Goal: Information Seeking & Learning: Learn about a topic

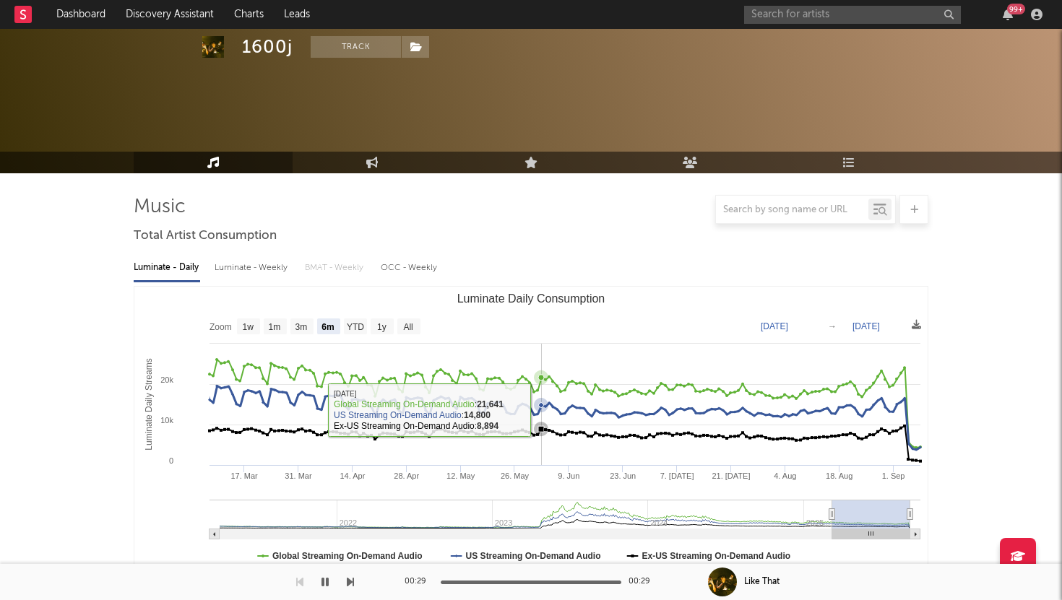
select select "6m"
select select "All"
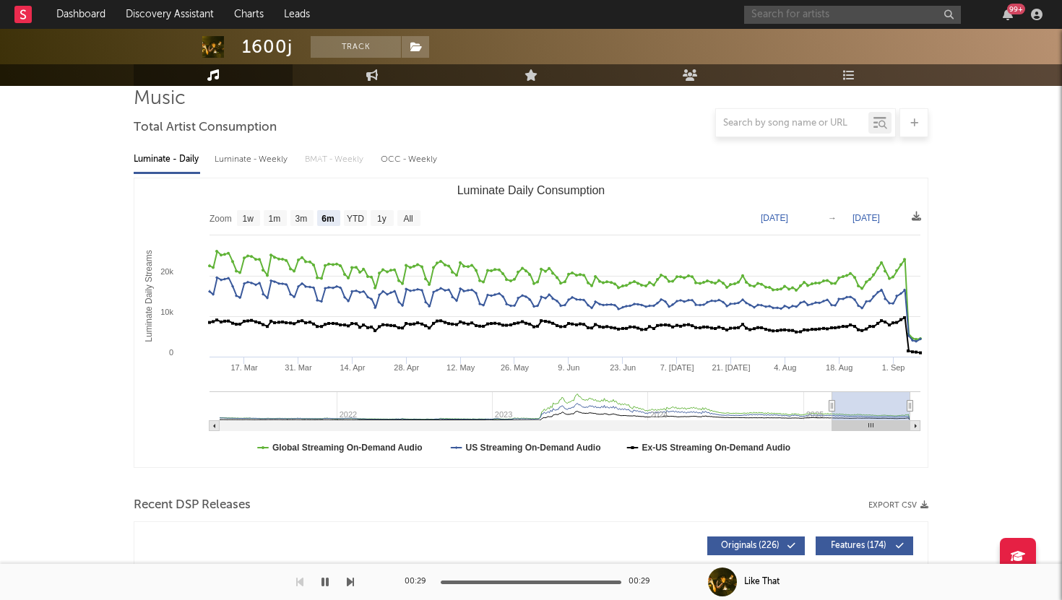
click at [831, 15] on input "text" at bounding box center [852, 15] width 217 height 18
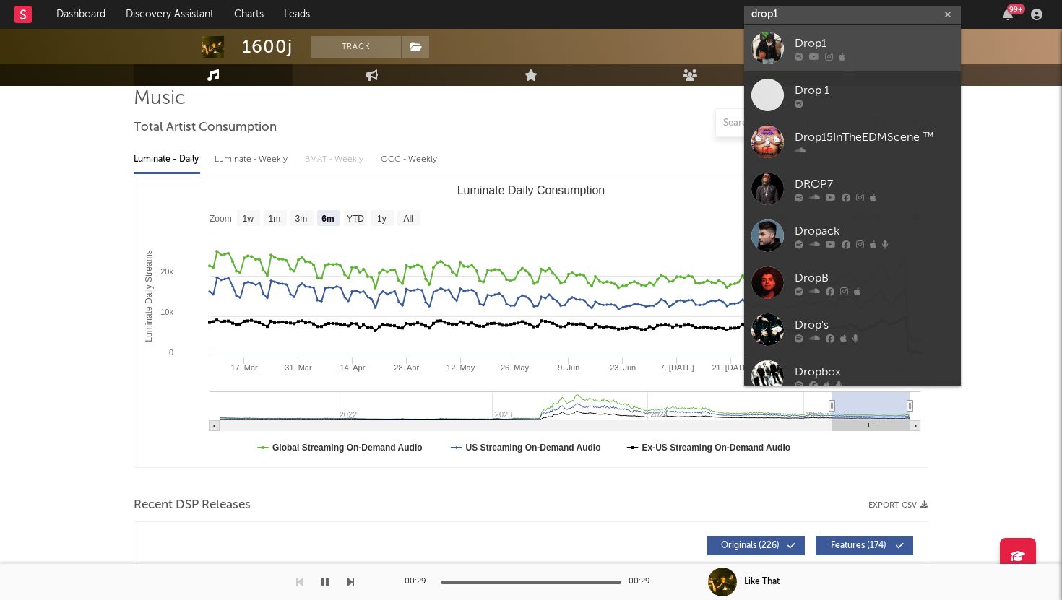
type input "drop1"
click at [823, 38] on div "Drop1" at bounding box center [874, 43] width 159 height 17
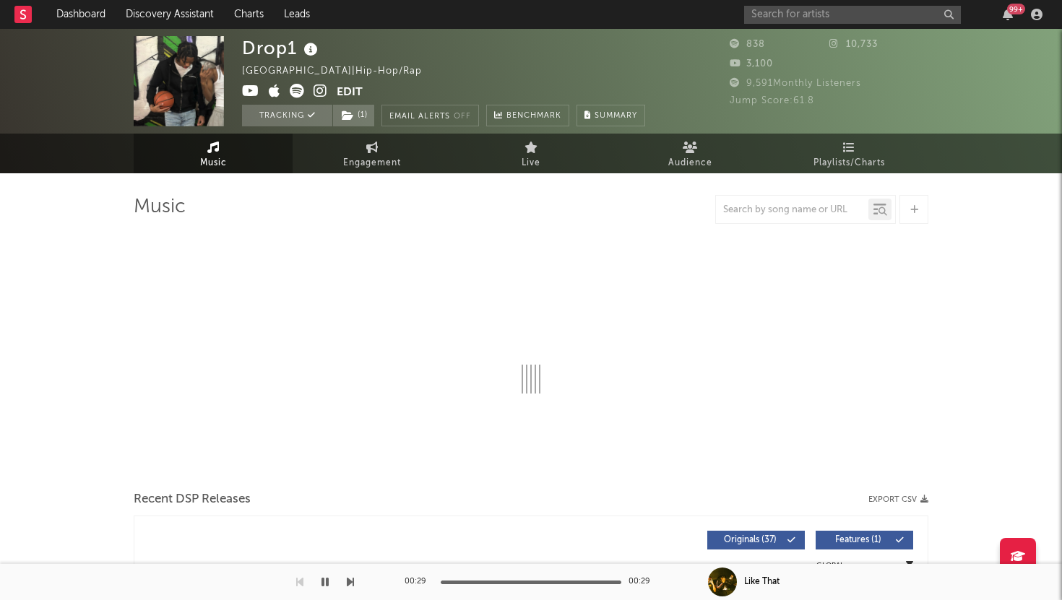
select select "1w"
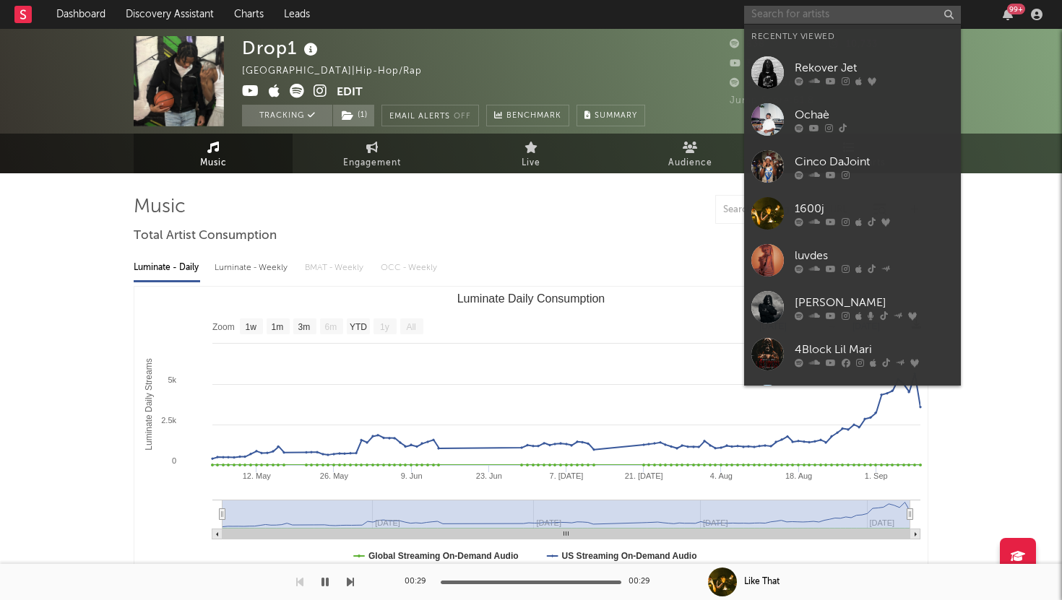
click at [818, 20] on input "text" at bounding box center [852, 15] width 217 height 18
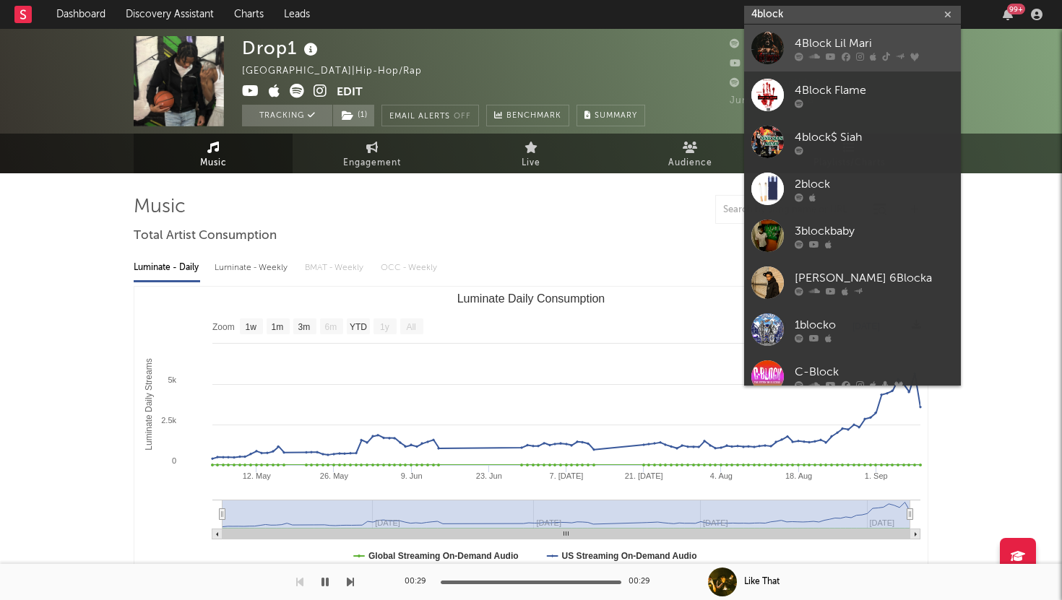
type input "4block"
click at [827, 33] on link "4Block Lil Mari" at bounding box center [852, 48] width 217 height 47
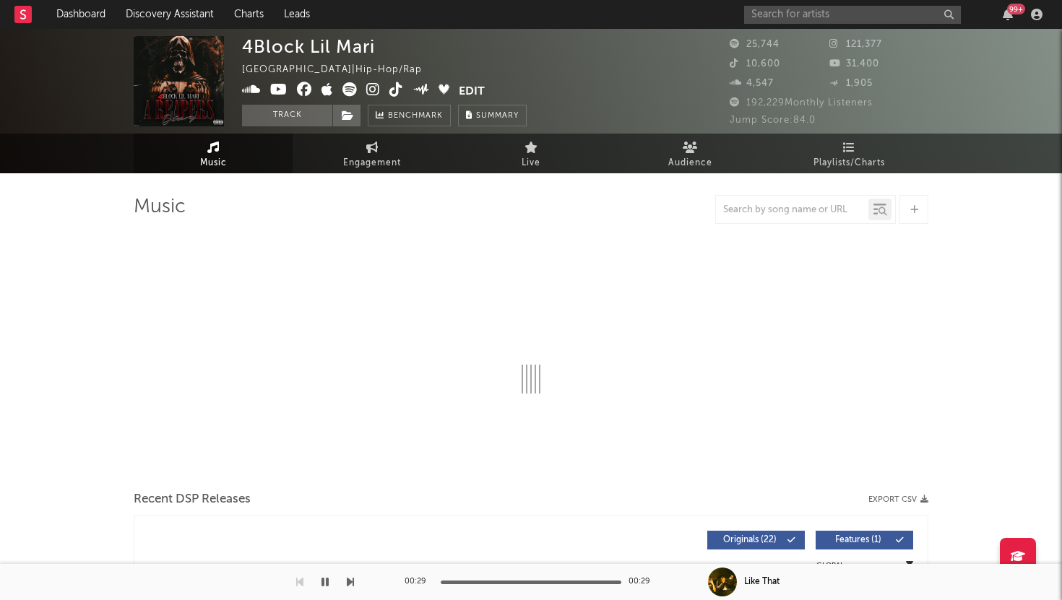
select select "6m"
